Goal: Information Seeking & Learning: Learn about a topic

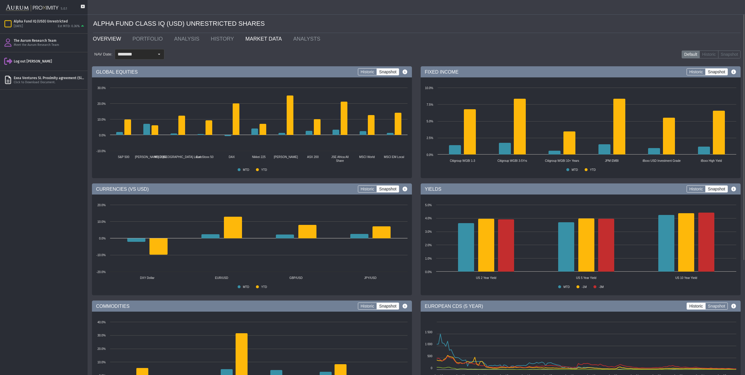
click at [101, 40] on link "OVERVIEW" at bounding box center [108, 39] width 40 height 12
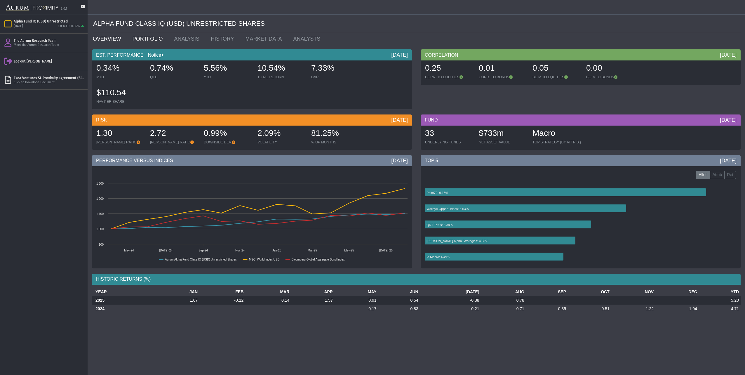
click at [139, 36] on link "PORTFOLIO" at bounding box center [149, 39] width 42 height 12
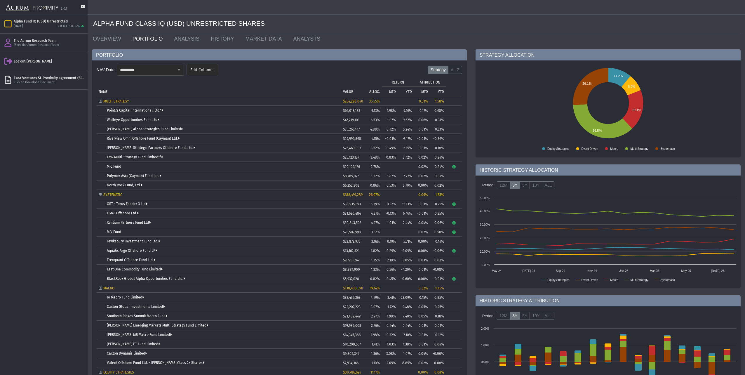
click at [154, 110] on link "Point72 Capital International, Ltd.*" at bounding box center [135, 110] width 56 height 4
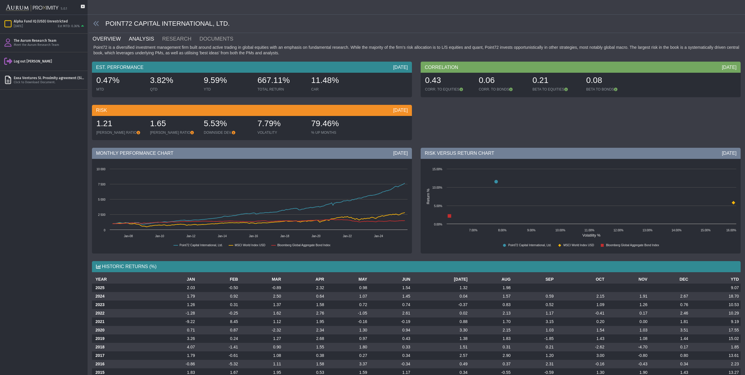
click at [139, 36] on link "ANALYSIS" at bounding box center [144, 39] width 33 height 12
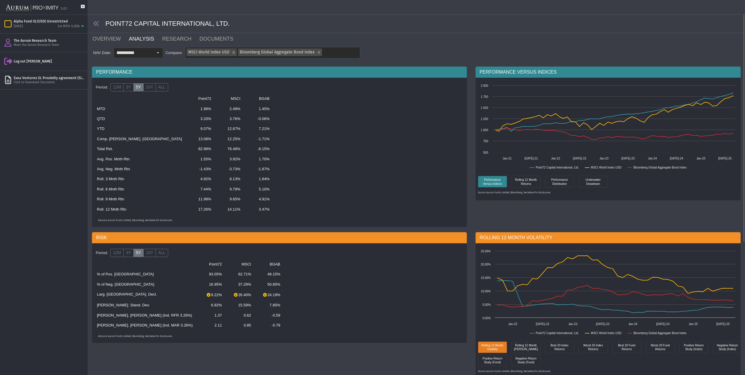
click at [348, 55] on div "MSCI World Index USD Bloomberg Global Aggregate Bond Index" at bounding box center [272, 52] width 175 height 11
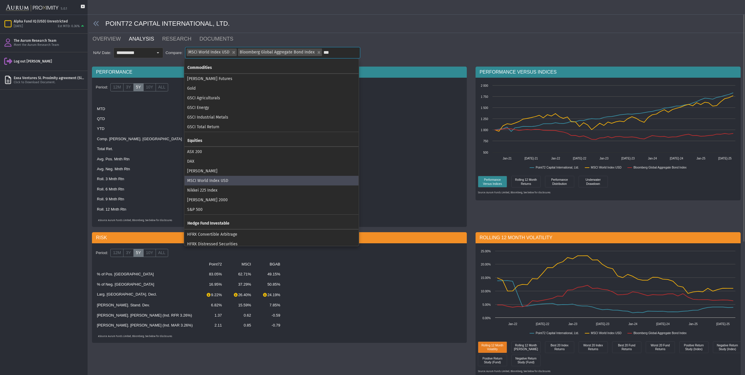
type input "****"
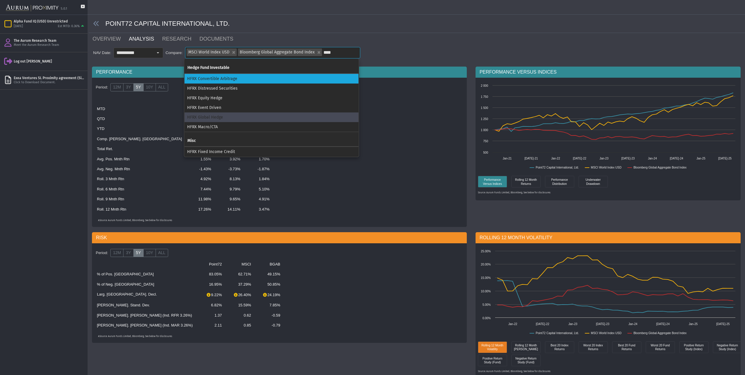
click at [210, 119] on div "HFRX Global Hedge" at bounding box center [272, 117] width 174 height 10
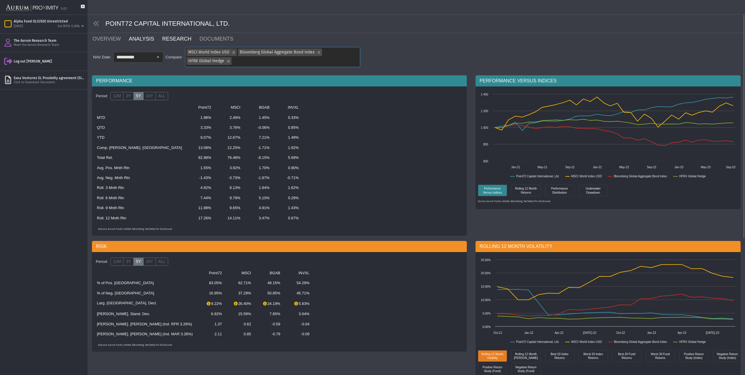
click at [172, 40] on link "RESEARCH" at bounding box center [180, 39] width 37 height 12
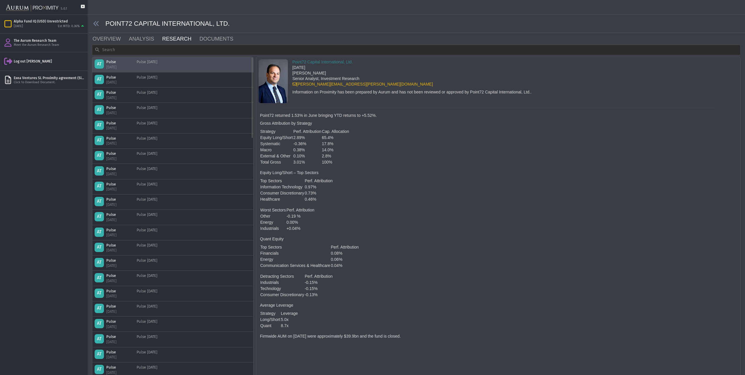
click at [171, 65] on div "AT Pulse [DATE] Pulse [DATE]" at bounding box center [173, 64] width 157 height 10
click at [155, 79] on div "Pulse [DATE]" at bounding box center [147, 80] width 21 height 10
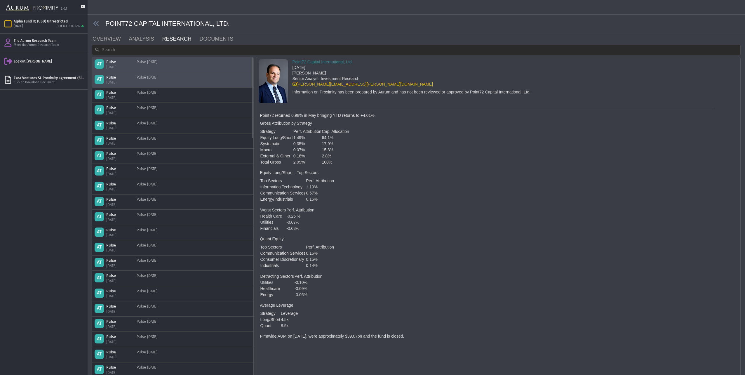
click at [166, 69] on div "AT Pulse [DATE] Pulse [DATE]" at bounding box center [173, 64] width 157 height 10
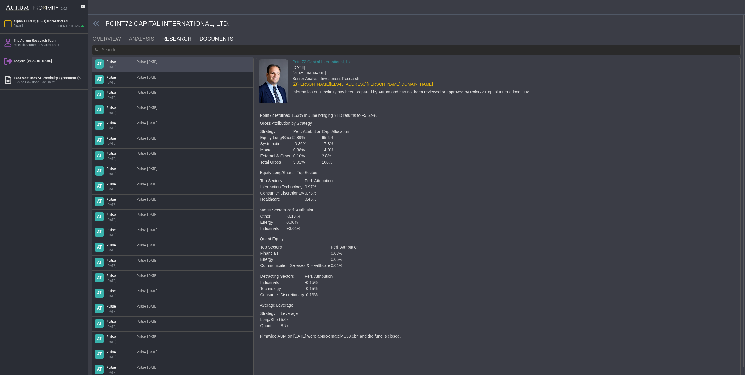
click at [199, 38] on link "DOCUMENTS" at bounding box center [220, 39] width 42 height 12
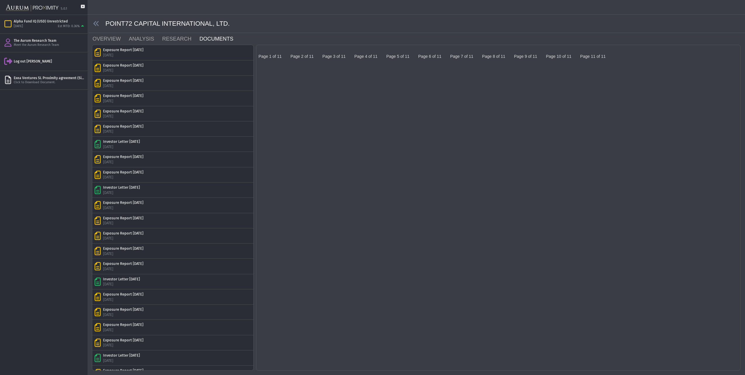
click at [263, 53] on img at bounding box center [261, 50] width 5 height 5
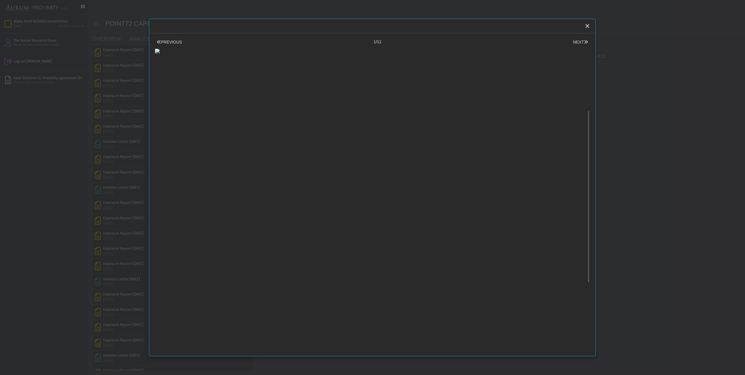
scroll to position [117, 0]
click at [588, 24] on icon "Close" at bounding box center [587, 25] width 5 height 5
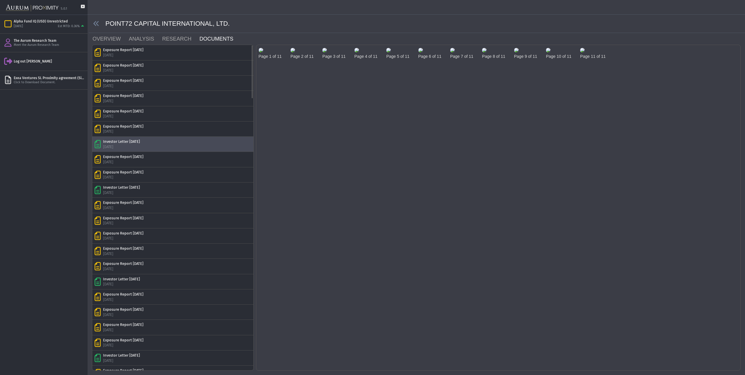
click at [153, 148] on div "Investor Letter [DATE] [DATE]" at bounding box center [173, 144] width 157 height 10
click at [263, 53] on img at bounding box center [261, 50] width 5 height 5
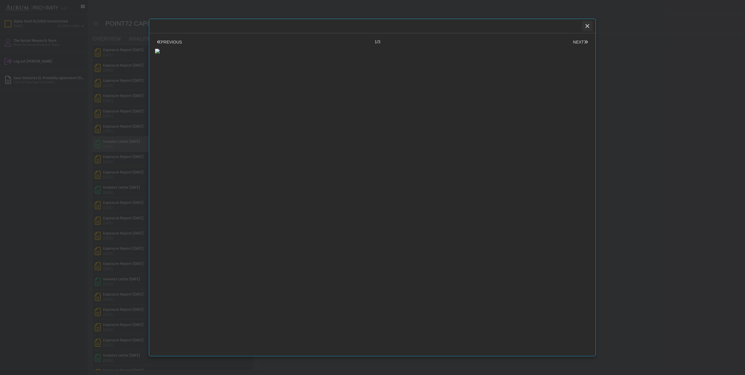
click at [588, 26] on icon "Close" at bounding box center [587, 25] width 5 height 5
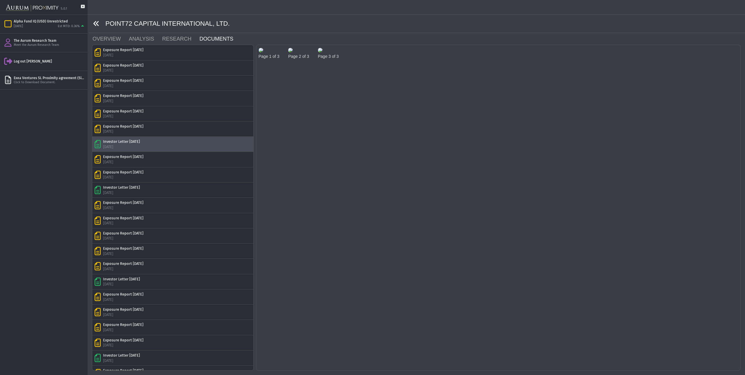
click at [95, 27] on link at bounding box center [96, 23] width 6 height 7
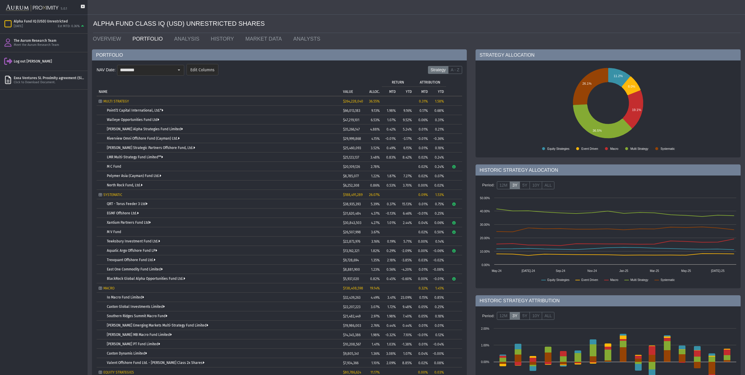
click at [454, 167] on icon "Tree list with 38 rows and 10 columns. Press Ctrl + right arrow to expand the f…" at bounding box center [454, 167] width 4 height 4
click at [114, 165] on link "M C Fund" at bounding box center [114, 166] width 14 height 4
click at [114, 166] on link "M C Fund" at bounding box center [114, 166] width 14 height 4
click at [114, 165] on link "M C Fund" at bounding box center [114, 166] width 14 height 4
click at [120, 157] on link "LMR Multi-Strategy Fund Limited**" at bounding box center [135, 157] width 56 height 4
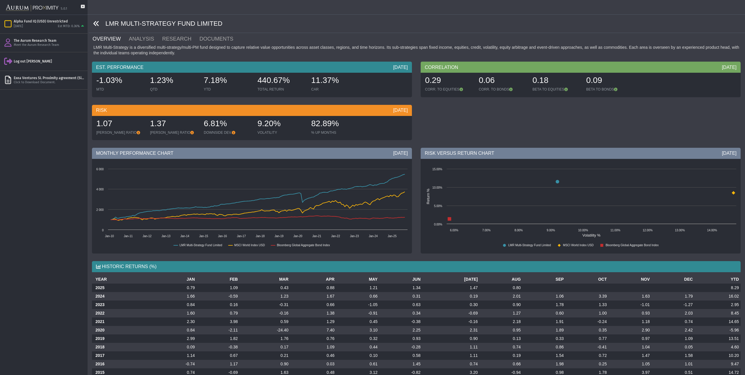
click at [98, 24] on icon at bounding box center [96, 23] width 6 height 6
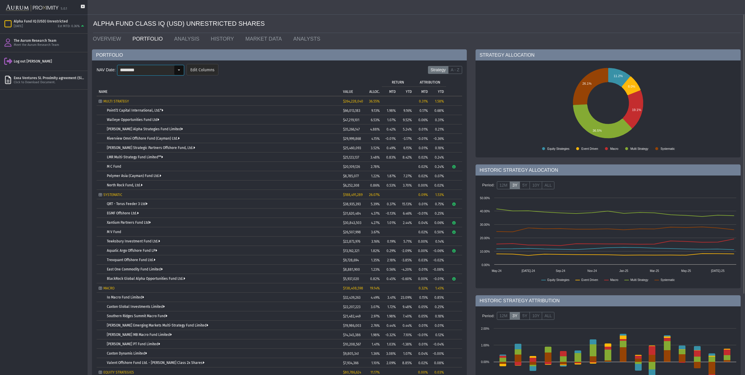
click at [164, 69] on input "********" at bounding box center [145, 70] width 57 height 10
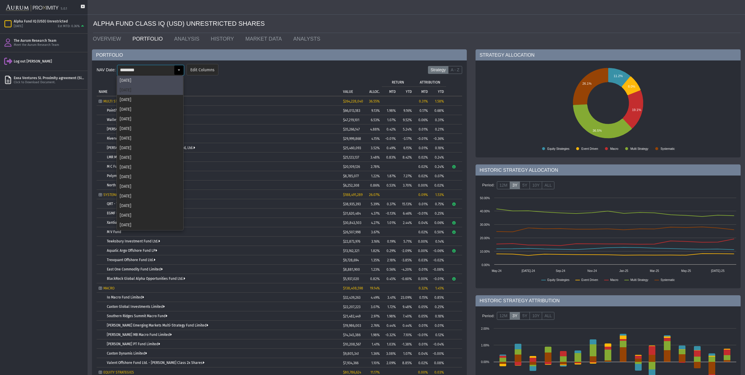
click at [158, 88] on div "[DATE]" at bounding box center [150, 90] width 66 height 10
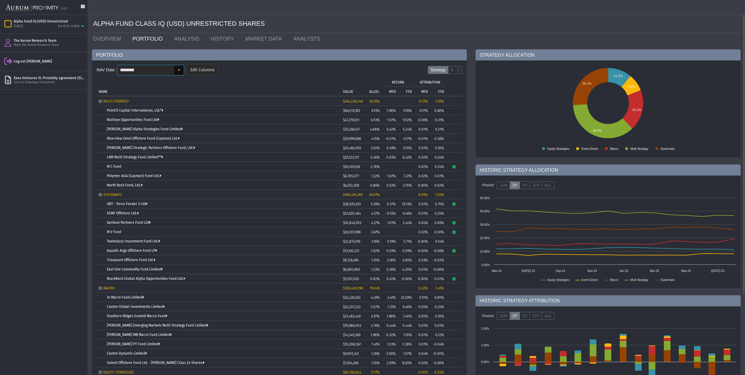
click at [165, 72] on input "********" at bounding box center [145, 70] width 57 height 10
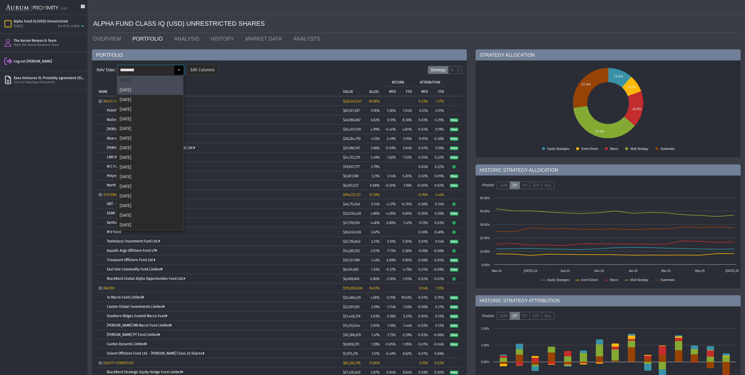
click at [156, 79] on div "[DATE]" at bounding box center [150, 81] width 66 height 10
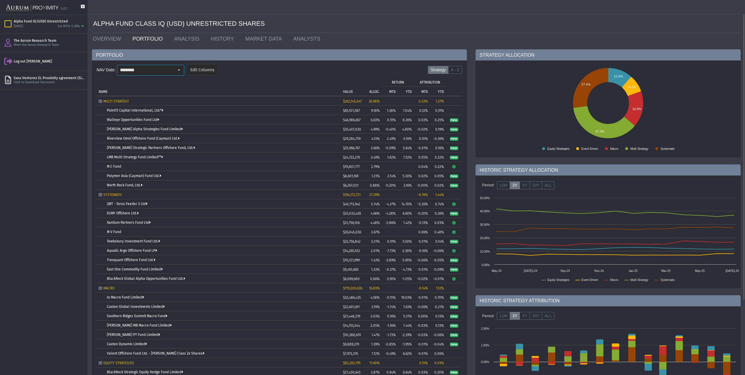
type input "********"
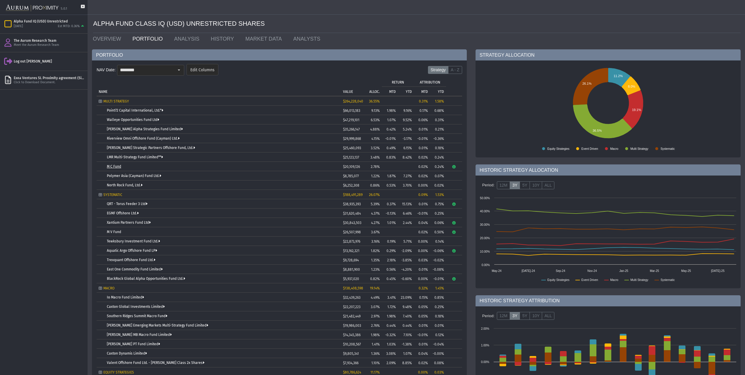
click at [114, 167] on link "M C Fund" at bounding box center [114, 166] width 14 height 4
click at [251, 43] on link "MARKET DATA" at bounding box center [265, 39] width 48 height 12
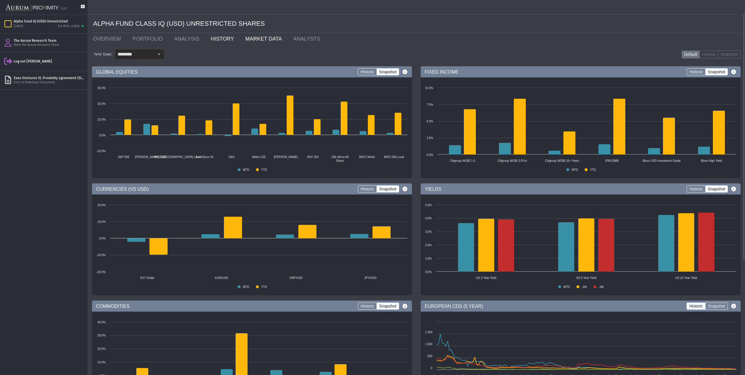
click at [214, 43] on link "HISTORY" at bounding box center [223, 39] width 34 height 12
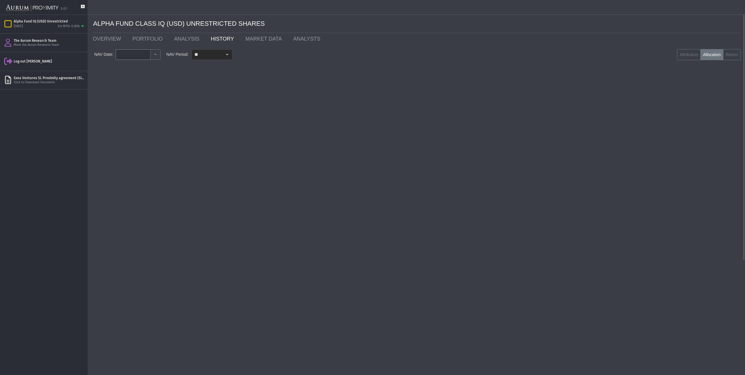
type input "********"
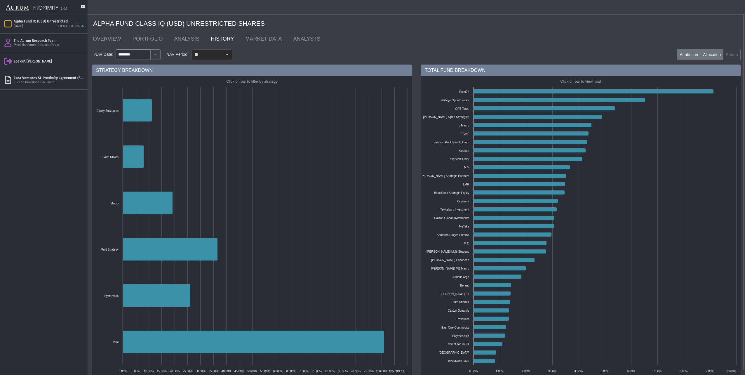
click at [691, 57] on label "Attribution" at bounding box center [689, 54] width 24 height 11
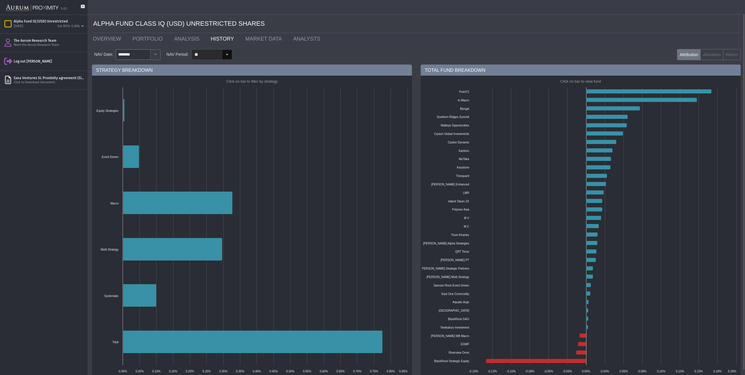
click at [204, 55] on input "**" at bounding box center [207, 55] width 30 height 10
click at [202, 95] on div "YTD" at bounding box center [211, 94] width 40 height 10
type input "***"
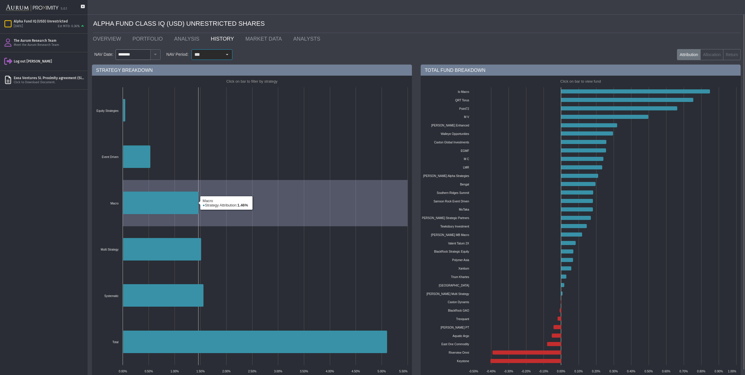
click at [162, 201] on icon at bounding box center [161, 203] width 76 height 22
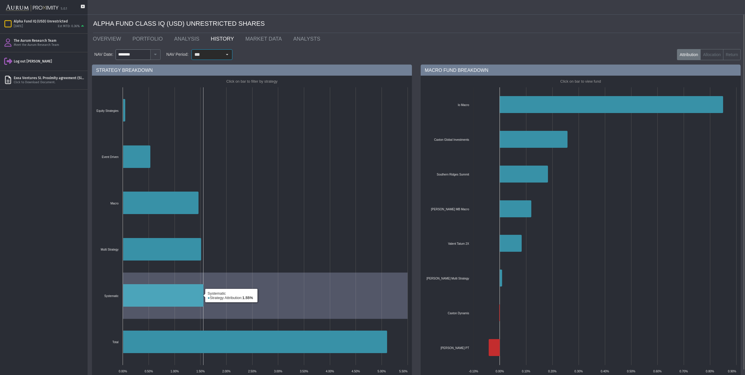
click at [155, 299] on icon at bounding box center [163, 295] width 81 height 22
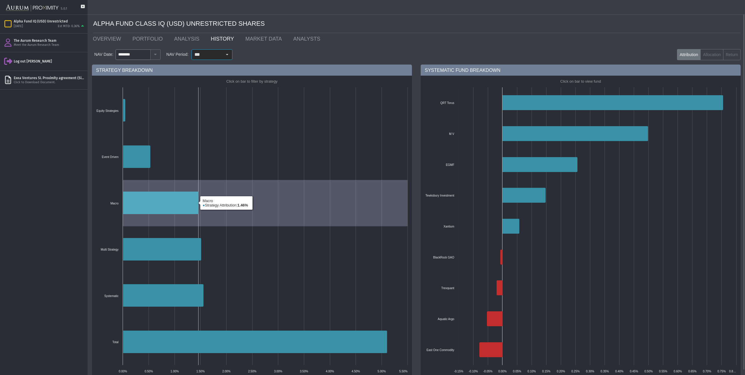
click at [136, 198] on icon at bounding box center [161, 203] width 76 height 22
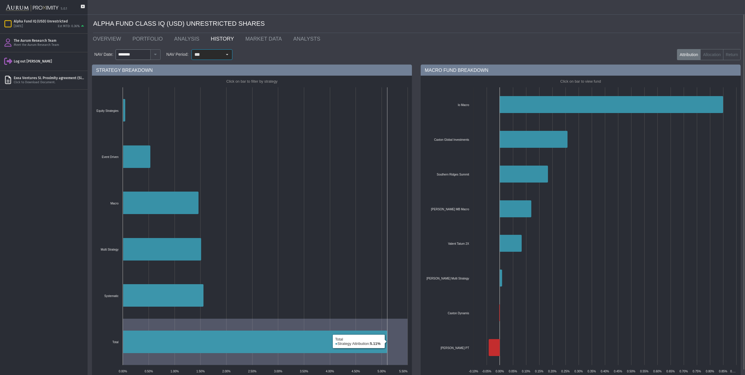
click at [176, 342] on icon at bounding box center [255, 342] width 264 height 22
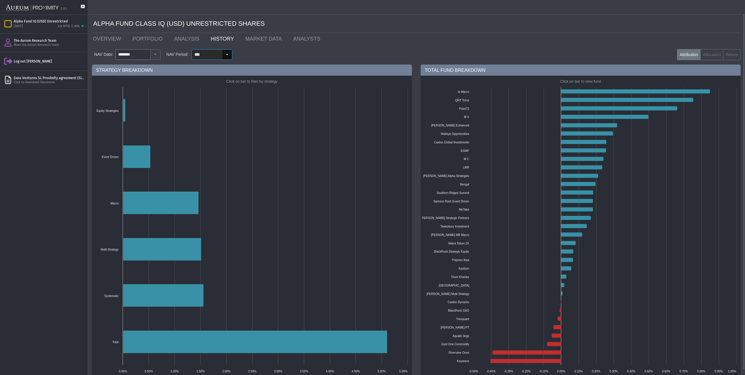
click at [228, 56] on div "Select" at bounding box center [227, 54] width 9 height 9
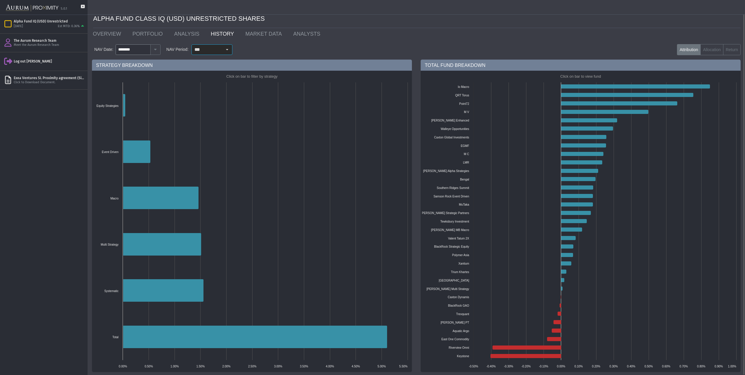
click at [265, 324] on rect at bounding box center [251, 221] width 317 height 301
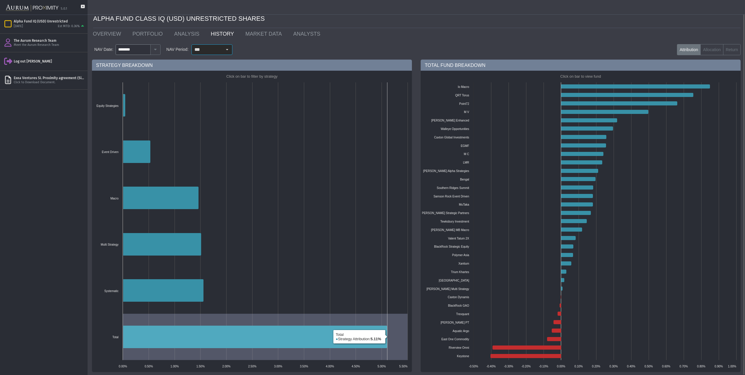
click at [271, 333] on icon at bounding box center [255, 337] width 264 height 22
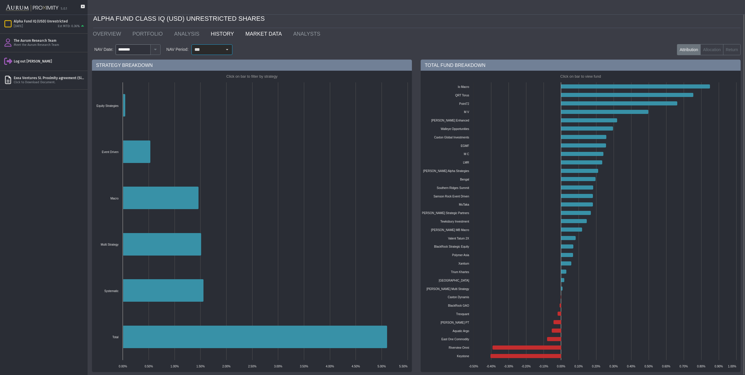
click at [256, 33] on link "MARKET DATA" at bounding box center [265, 34] width 48 height 12
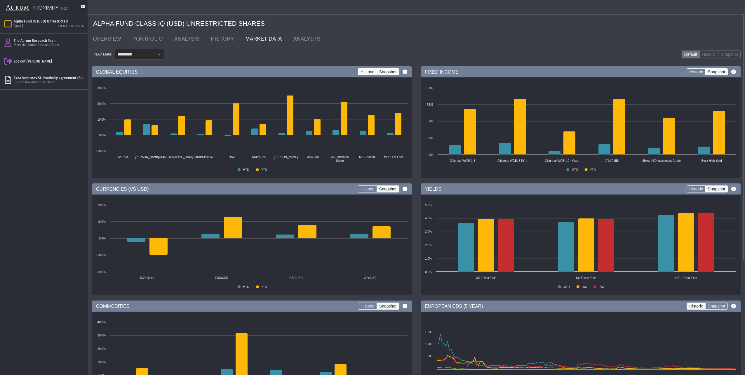
click at [372, 70] on label "Historic" at bounding box center [367, 71] width 19 height 7
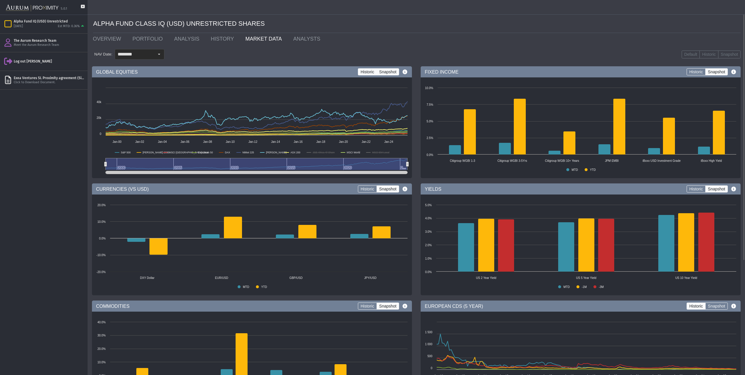
click at [390, 74] on label "Snapshot" at bounding box center [388, 71] width 22 height 7
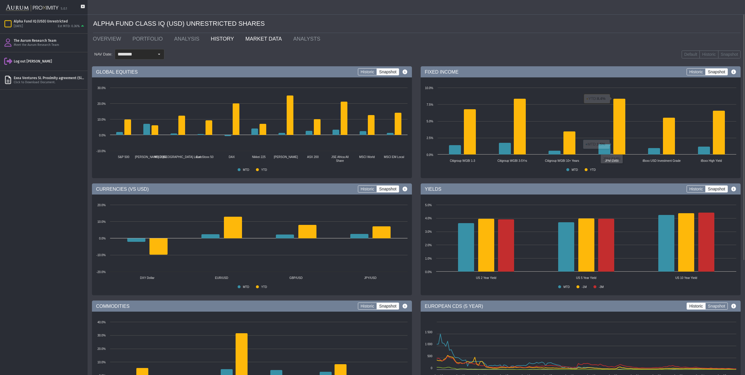
click at [206, 39] on link "HISTORY" at bounding box center [223, 39] width 34 height 12
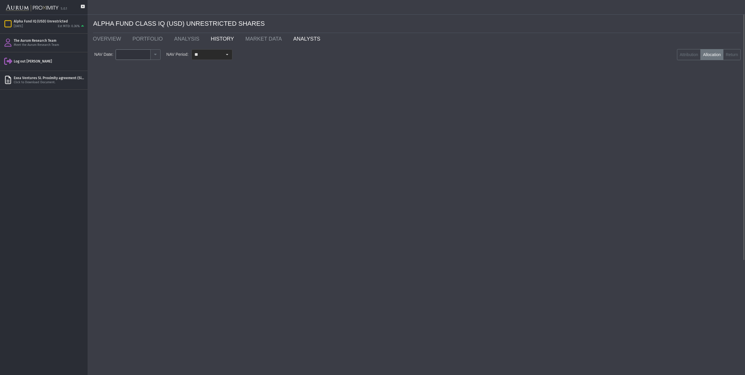
type input "********"
type input "***"
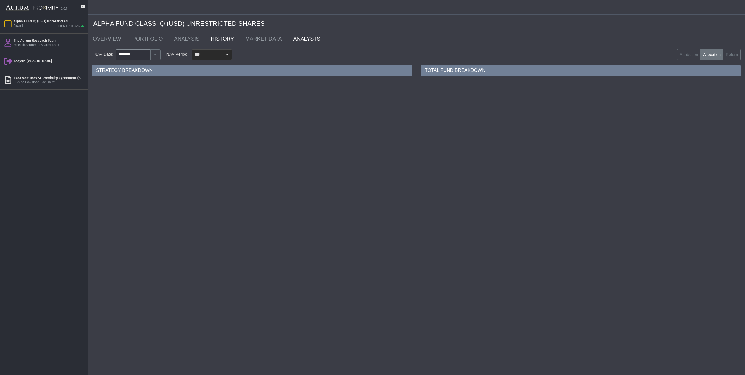
click at [289, 40] on link "ANALYSTS" at bounding box center [308, 39] width 39 height 12
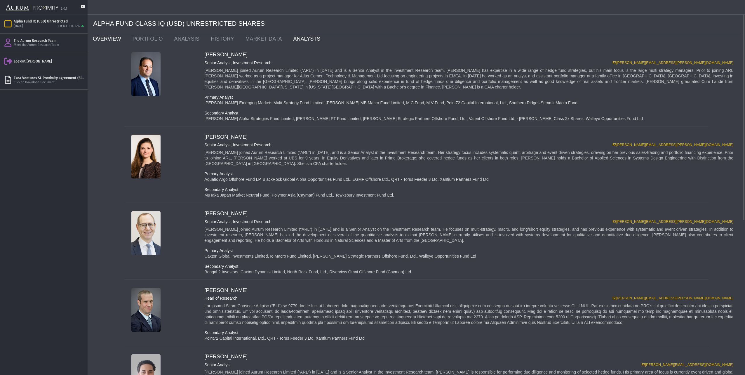
click at [110, 38] on link "OVERVIEW" at bounding box center [108, 39] width 40 height 12
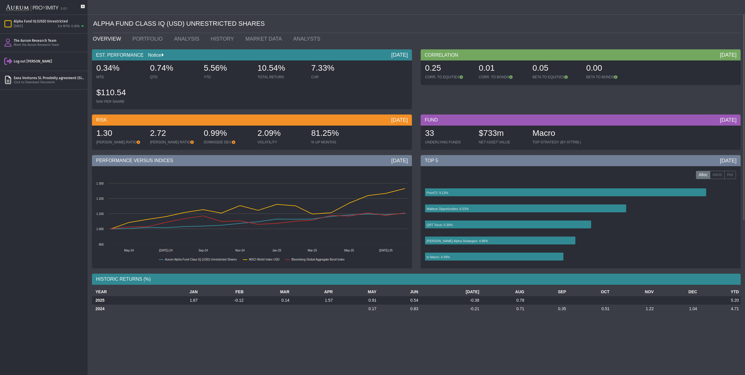
click at [154, 55] on link "Notice" at bounding box center [153, 55] width 18 height 5
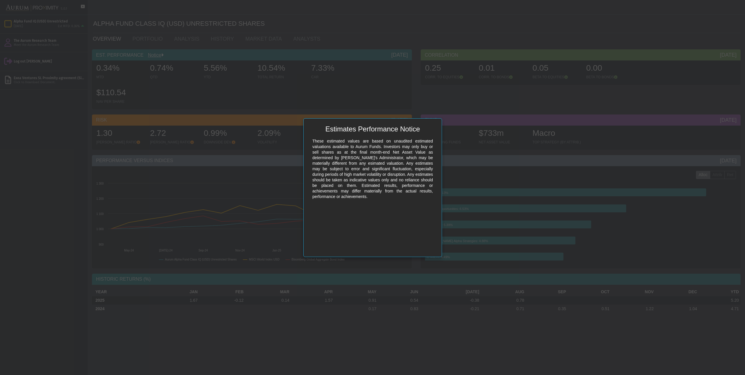
click at [329, 26] on body "5.0.1 Pull down to refresh... Release to refresh... Refreshing... Alpha Fund IQ…" at bounding box center [372, 187] width 745 height 375
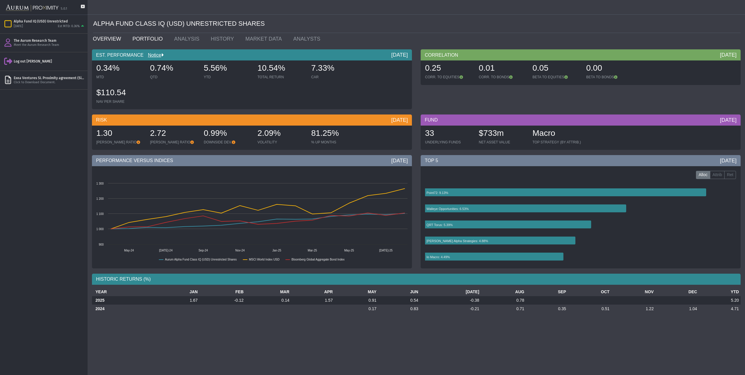
click at [144, 39] on link "PORTFOLIO" at bounding box center [149, 39] width 42 height 12
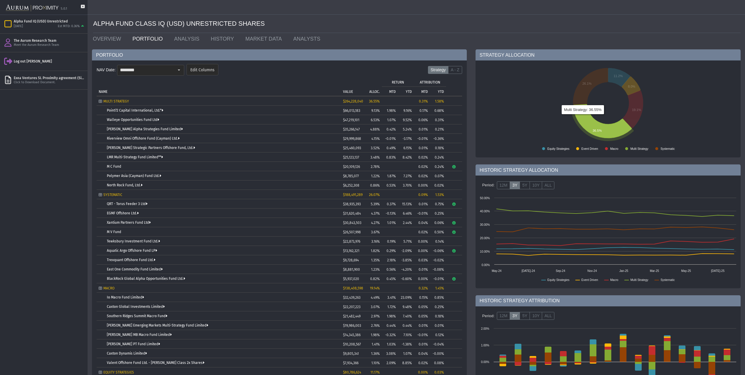
click at [587, 114] on icon at bounding box center [602, 121] width 59 height 34
click at [588, 128] on icon at bounding box center [602, 121] width 59 height 34
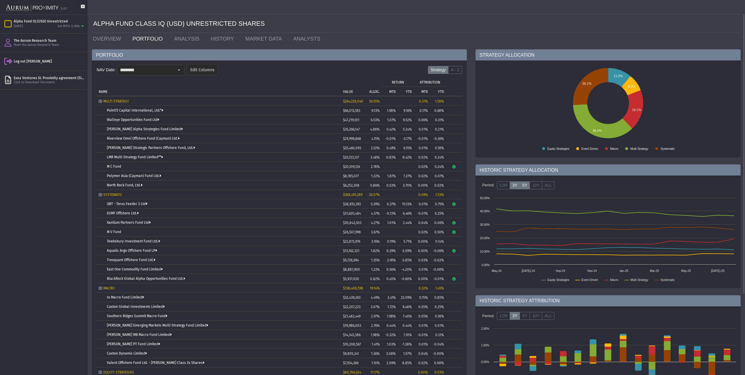
click at [524, 186] on label "5Y" at bounding box center [525, 185] width 10 height 8
click at [535, 184] on label "10Y" at bounding box center [536, 185] width 13 height 8
click at [522, 187] on label "5Y" at bounding box center [525, 185] width 10 height 8
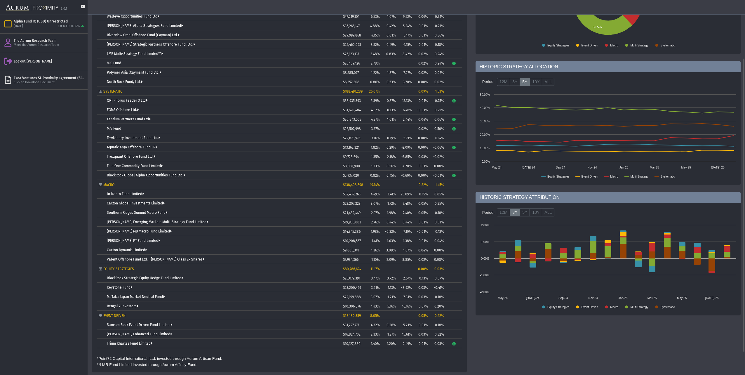
scroll to position [45, 0]
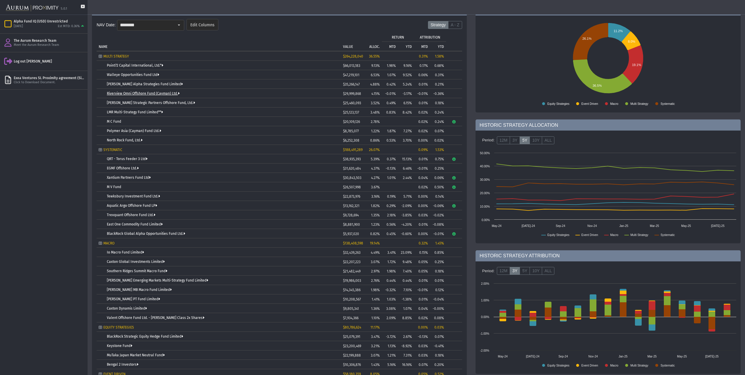
click at [128, 93] on link "Riverview Omni Offshore Fund (Cayman) Ltd." at bounding box center [143, 93] width 73 height 4
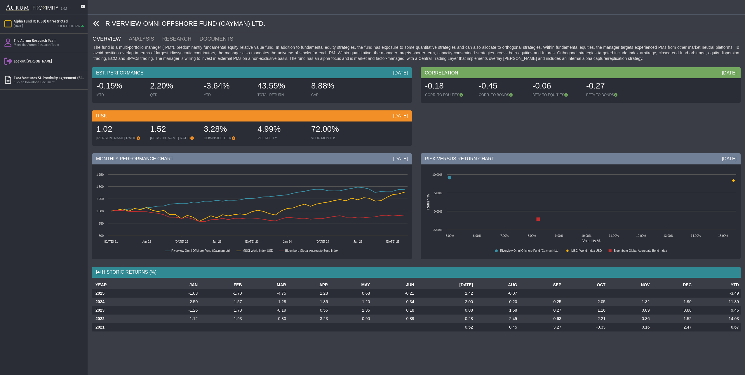
click at [97, 23] on icon at bounding box center [96, 23] width 6 height 6
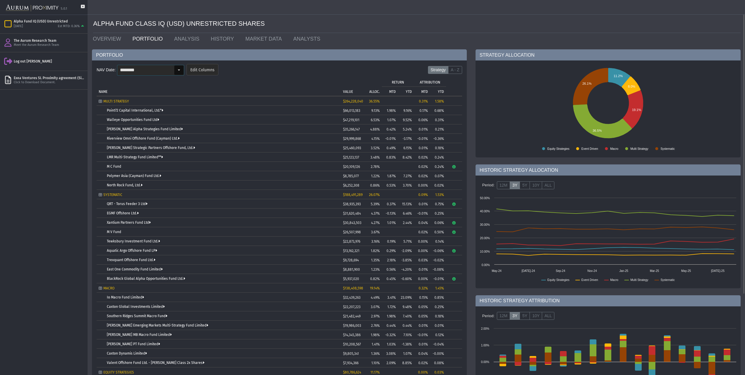
click at [153, 70] on input "********" at bounding box center [145, 70] width 57 height 10
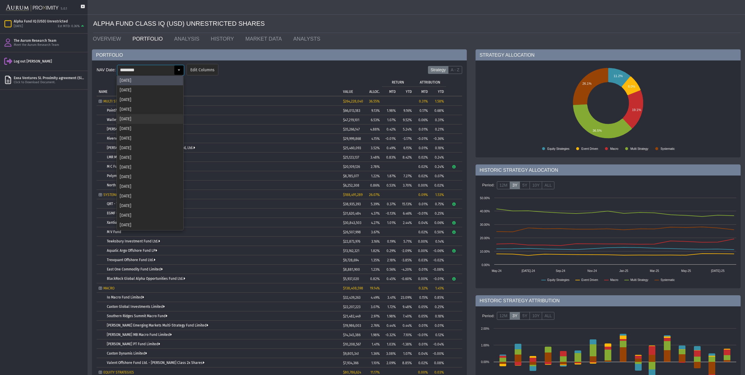
click at [145, 116] on div "[DATE]" at bounding box center [150, 119] width 66 height 10
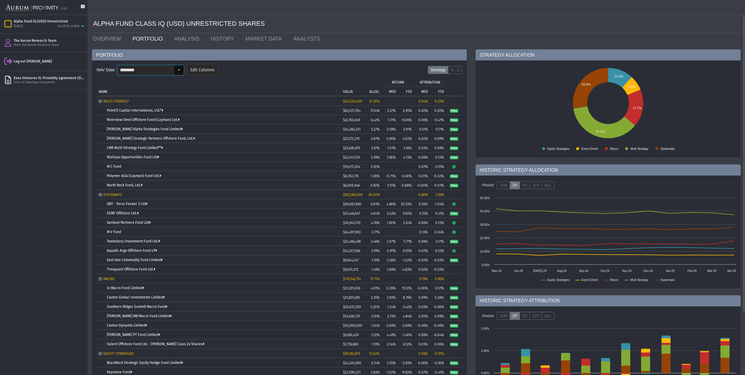
click at [159, 67] on input "********" at bounding box center [145, 70] width 57 height 10
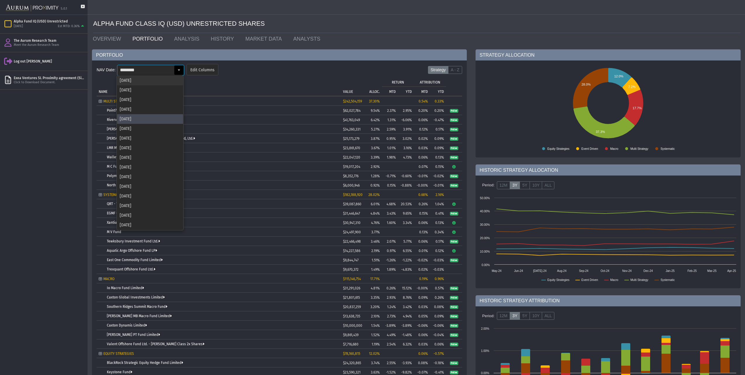
click at [145, 81] on div "[DATE]" at bounding box center [150, 81] width 66 height 10
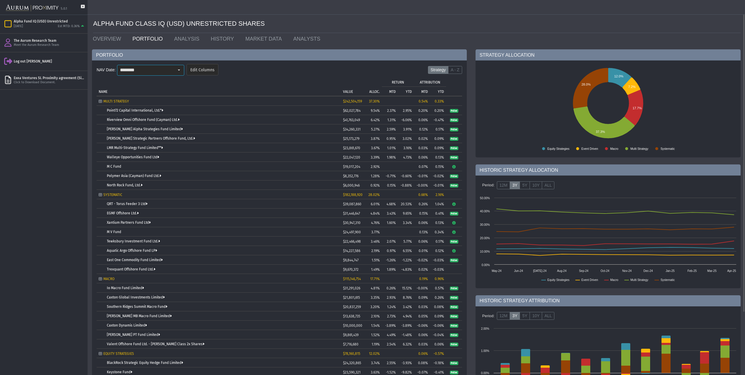
type input "********"
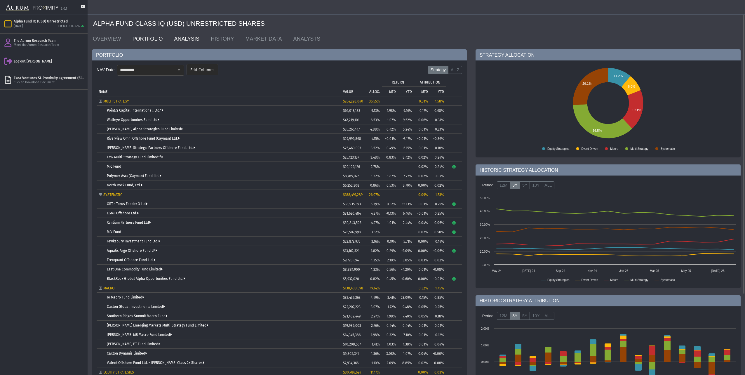
click at [187, 41] on link "ANALYSIS" at bounding box center [188, 39] width 37 height 12
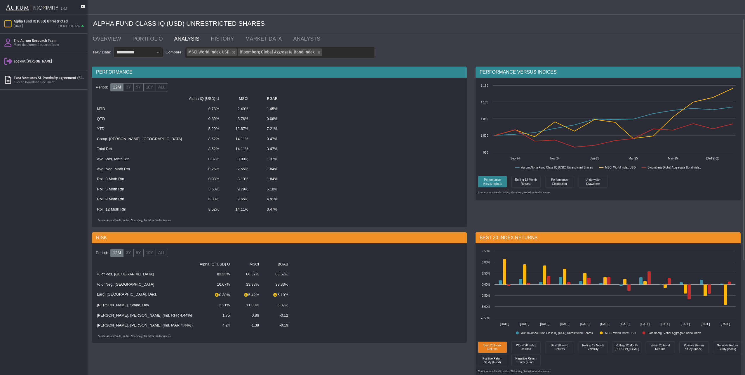
scroll to position [58, 0]
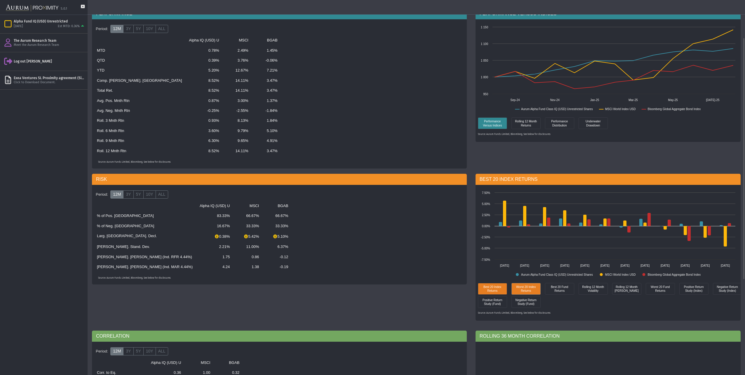
click at [528, 291] on div "Worst 20 Index Returns" at bounding box center [526, 288] width 26 height 8
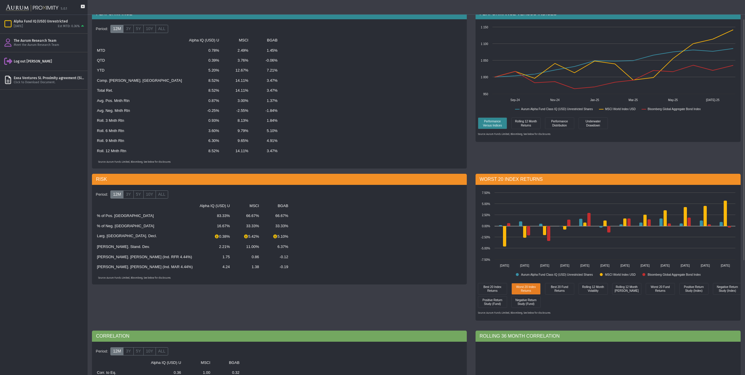
scroll to position [0, 0]
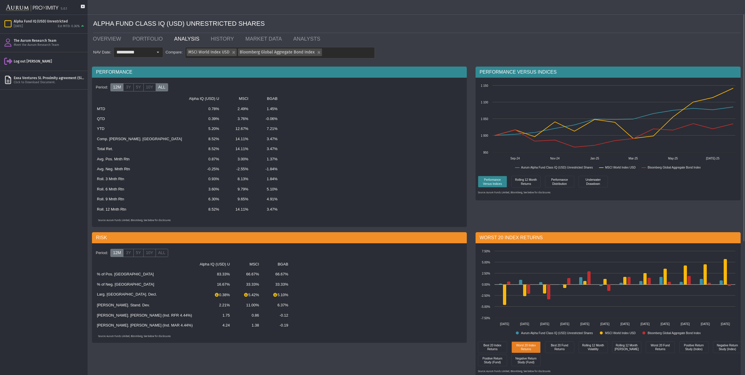
click at [160, 91] on label "ALL" at bounding box center [162, 87] width 13 height 8
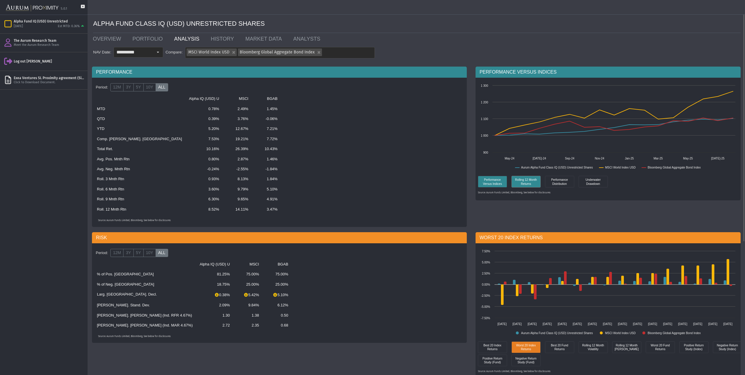
click at [528, 186] on div "Rolling 12 Month Returns" at bounding box center [526, 181] width 26 height 8
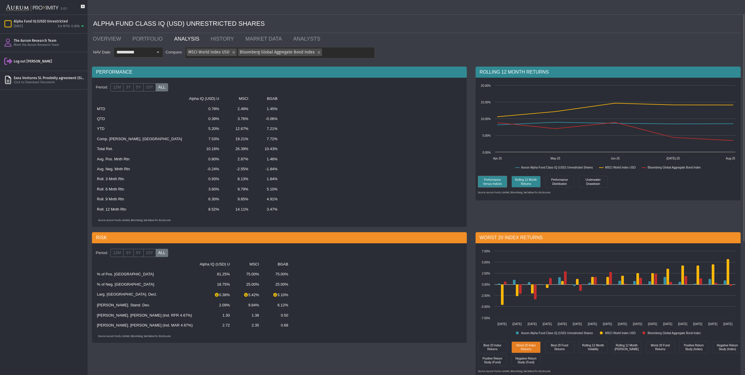
click at [502, 183] on div "Performance Versus Indices" at bounding box center [492, 181] width 26 height 8
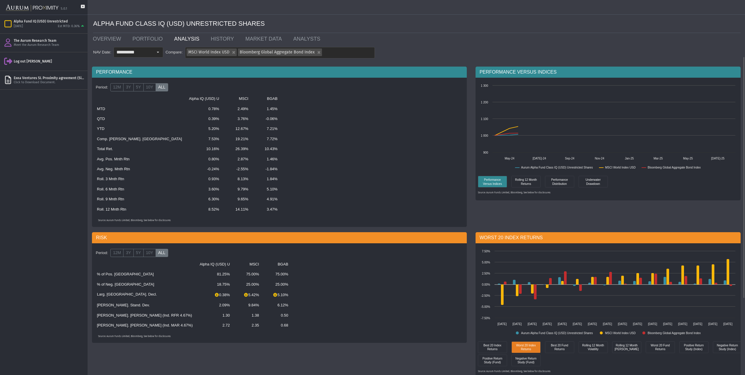
scroll to position [117, 0]
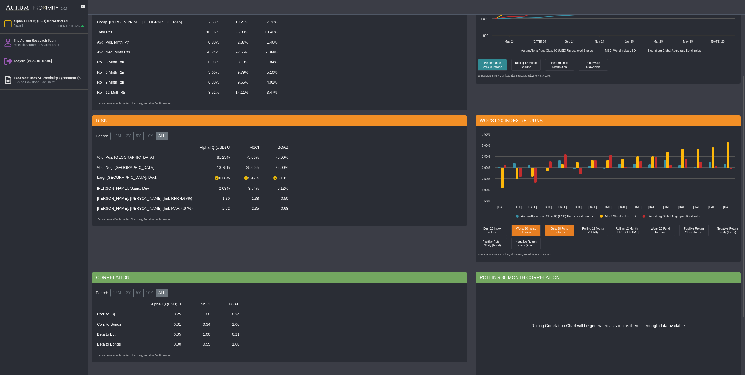
click at [552, 236] on div "Best 20 Fund Returns" at bounding box center [559, 231] width 29 height 12
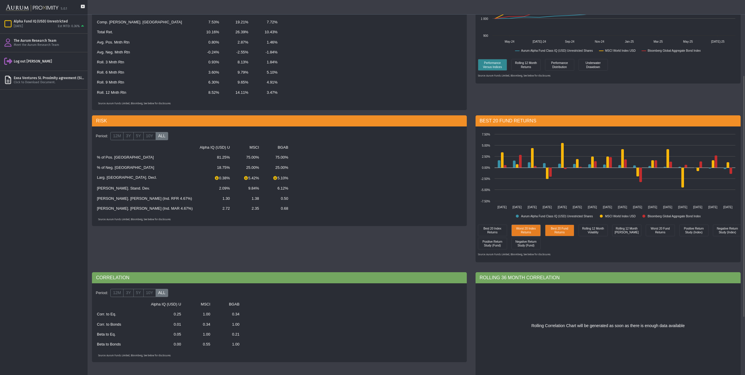
click at [532, 232] on div "Worst 20 Index Returns" at bounding box center [526, 230] width 26 height 8
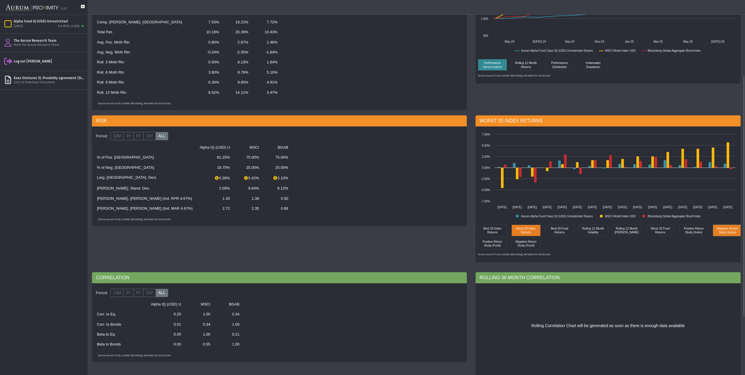
click at [729, 234] on div "Negative Return Study (Index)" at bounding box center [728, 230] width 26 height 8
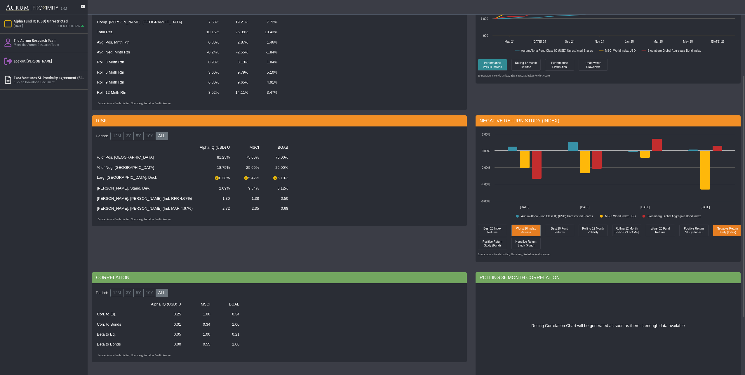
click at [530, 230] on div "Worst 20 Index Returns" at bounding box center [526, 230] width 26 height 8
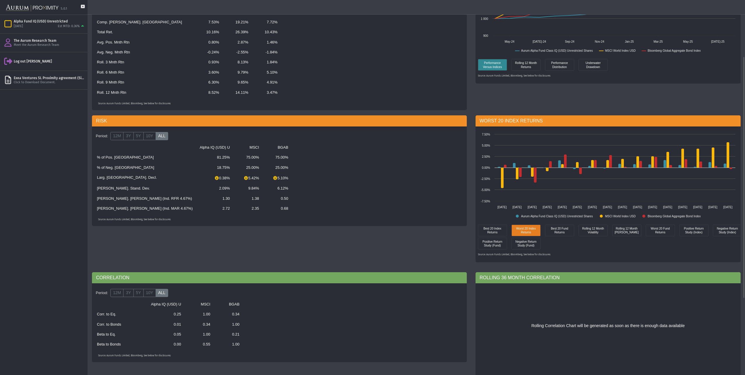
scroll to position [0, 0]
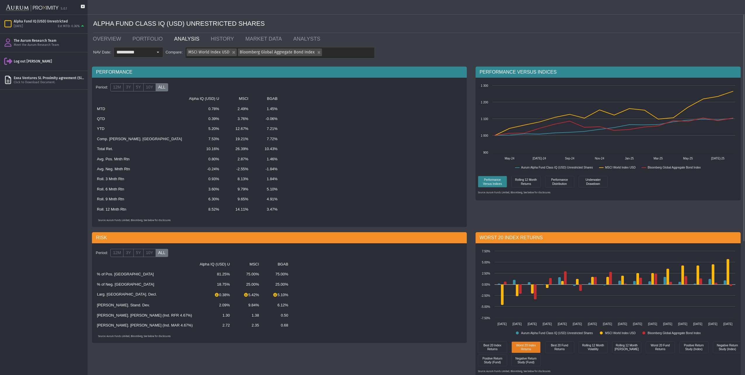
click at [430, 49] on div "**********" at bounding box center [416, 53] width 649 height 13
